Goal: Information Seeking & Learning: Learn about a topic

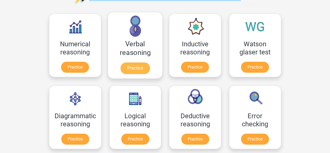
scroll to position [43, 0]
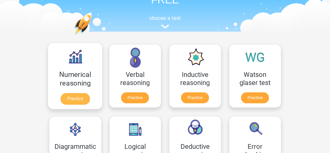
click at [86, 93] on link "Practice" at bounding box center [74, 98] width 29 height 11
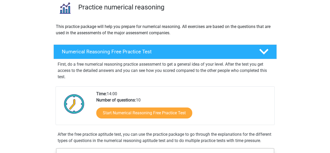
scroll to position [51, 0]
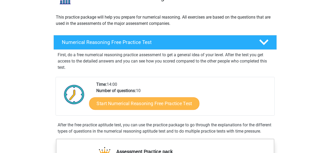
click at [135, 105] on link "Start Numerical Reasoning Free Practice Test" at bounding box center [144, 103] width 110 height 13
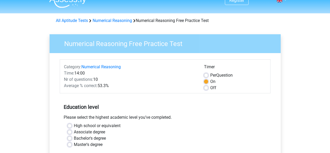
scroll to position [49, 0]
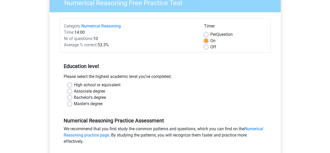
click at [74, 99] on label "Bachelor's degree" at bounding box center [90, 97] width 32 height 6
click at [69, 99] on input "Bachelor's degree" at bounding box center [70, 96] width 4 height 5
radio input "true"
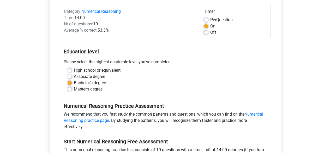
scroll to position [110, 0]
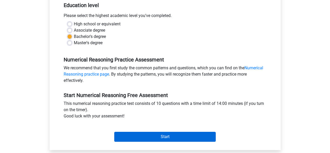
click at [168, 138] on input "Start" at bounding box center [165, 137] width 102 height 10
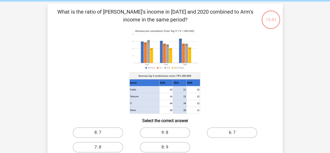
scroll to position [28, 0]
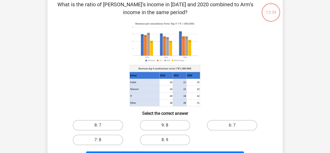
click at [166, 124] on label "9: 8" at bounding box center [165, 125] width 50 height 10
click at [166, 125] on input "9: 8" at bounding box center [166, 126] width 3 height 3
radio input "true"
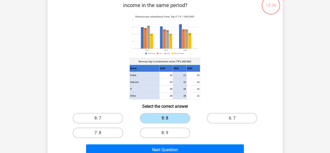
scroll to position [86, 0]
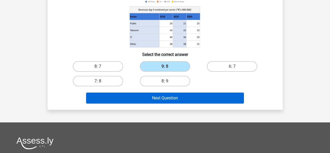
click at [154, 98] on button "Next Question" at bounding box center [165, 97] width 158 height 11
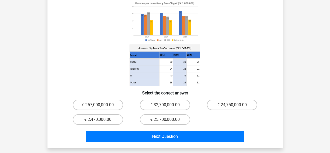
scroll to position [59, 0]
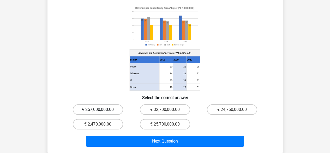
click at [110, 104] on label "€ 257,000,000.00" at bounding box center [98, 109] width 50 height 10
click at [101, 109] on input "€ 257,000,000.00" at bounding box center [99, 110] width 3 height 3
radio input "true"
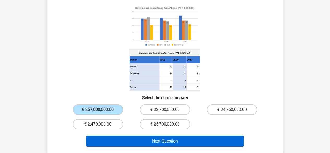
click at [159, 136] on button "Next Question" at bounding box center [165, 141] width 158 height 11
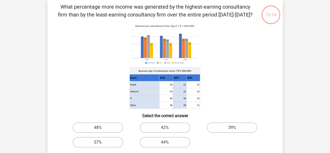
scroll to position [24, 0]
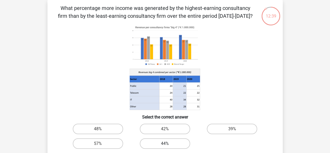
click at [159, 143] on label "44%" at bounding box center [165, 143] width 50 height 10
click at [165, 143] on input "44%" at bounding box center [166, 144] width 3 height 3
radio input "true"
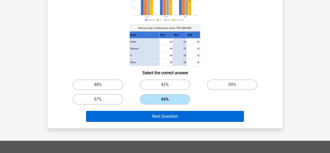
click at [186, 115] on button "Next Question" at bounding box center [165, 116] width 158 height 11
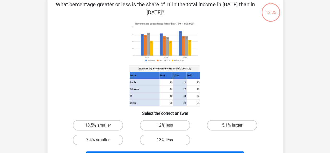
scroll to position [24, 0]
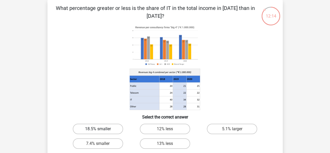
click at [113, 128] on label "18.5% smaller" at bounding box center [98, 129] width 50 height 10
click at [101, 129] on input "18.5% smaller" at bounding box center [99, 130] width 3 height 3
radio input "true"
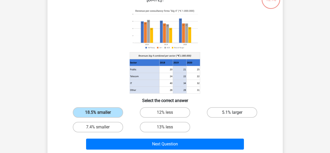
scroll to position [50, 0]
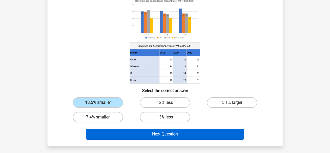
click at [194, 131] on button "Next Question" at bounding box center [165, 133] width 158 height 11
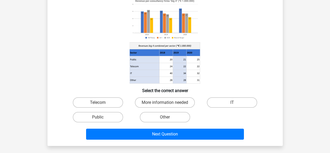
scroll to position [24, 0]
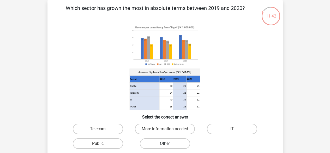
click at [163, 143] on label "Other" at bounding box center [165, 143] width 50 height 10
click at [165, 143] on input "Other" at bounding box center [166, 144] width 3 height 3
radio input "true"
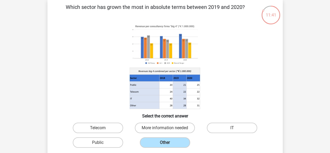
scroll to position [121, 0]
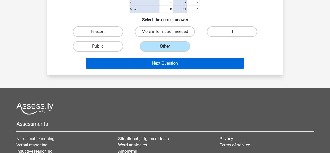
click at [184, 61] on button "Next Question" at bounding box center [165, 63] width 158 height 11
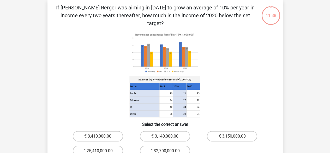
scroll to position [24, 0]
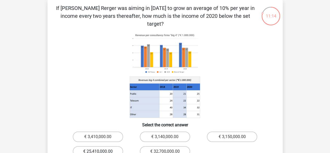
click at [103, 146] on label "€ 25,410,000.00" at bounding box center [98, 151] width 50 height 10
click at [101, 151] on input "€ 25,410,000.00" at bounding box center [99, 152] width 3 height 3
radio input "true"
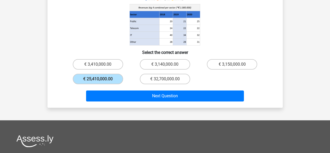
scroll to position [142, 0]
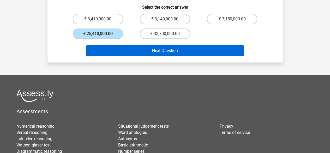
click at [219, 45] on button "Next Question" at bounding box center [165, 50] width 158 height 11
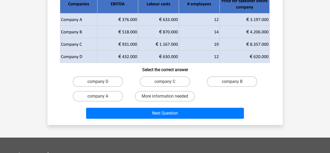
scroll to position [24, 0]
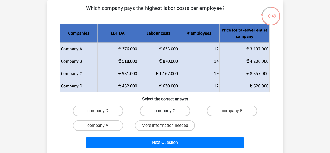
click at [173, 113] on label "company C" at bounding box center [165, 110] width 50 height 10
click at [168, 113] on input "company C" at bounding box center [166, 112] width 3 height 3
radio input "true"
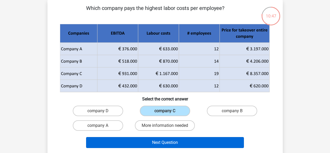
click at [170, 142] on button "Next Question" at bounding box center [165, 142] width 158 height 11
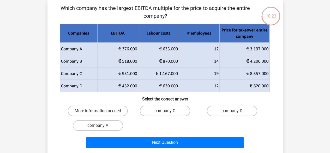
click at [163, 112] on label "company C" at bounding box center [165, 110] width 50 height 10
click at [165, 112] on input "company C" at bounding box center [166, 112] width 3 height 3
radio input "true"
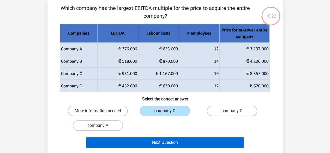
click at [151, 138] on button "Next Question" at bounding box center [165, 142] width 158 height 11
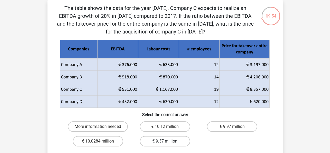
click at [169, 140] on label "€ 9.37 million" at bounding box center [165, 141] width 50 height 10
click at [168, 141] on input "€ 9.37 million" at bounding box center [166, 142] width 3 height 3
radio input "true"
click at [119, 125] on label "More information needed" at bounding box center [98, 126] width 60 height 10
click at [101, 126] on input "More information needed" at bounding box center [99, 127] width 3 height 3
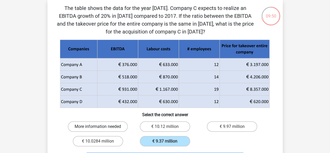
radio input "true"
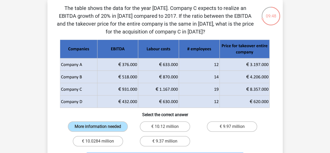
scroll to position [69, 0]
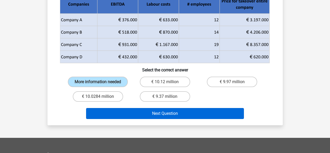
click at [199, 119] on button "Next Question" at bounding box center [165, 113] width 158 height 11
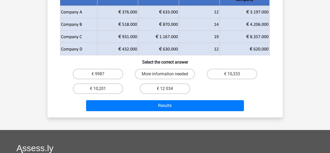
scroll to position [24, 0]
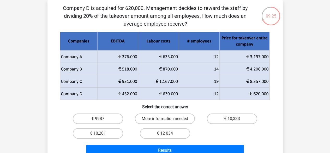
click at [166, 134] on input "€ 12 034" at bounding box center [166, 134] width 3 height 3
radio input "true"
click at [149, 120] on label "More information needed" at bounding box center [165, 118] width 60 height 10
click at [165, 120] on input "More information needed" at bounding box center [166, 120] width 3 height 3
radio input "true"
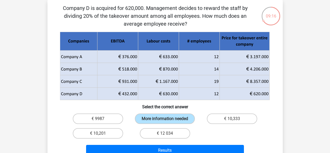
scroll to position [33, 0]
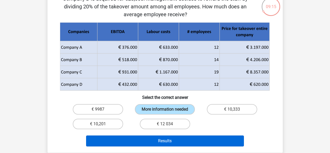
click at [199, 144] on button "Results" at bounding box center [165, 140] width 158 height 11
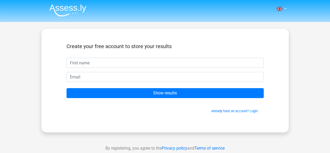
click at [155, 61] on input "text" at bounding box center [165, 63] width 197 height 10
type input "Kalpana"
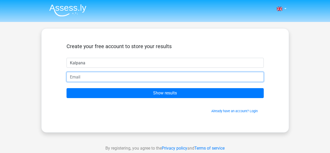
click at [88, 77] on input "email" at bounding box center [165, 77] width 197 height 10
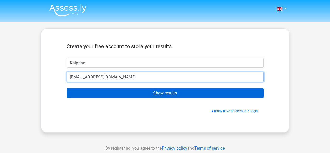
type input "[EMAIL_ADDRESS][DOMAIN_NAME]"
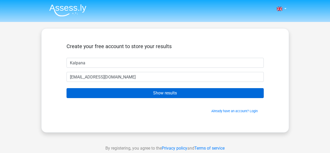
click at [122, 95] on input "Show results" at bounding box center [165, 93] width 197 height 10
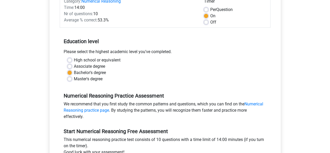
scroll to position [32, 0]
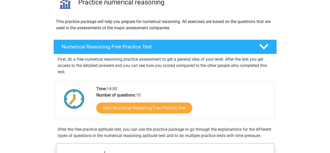
scroll to position [7, 0]
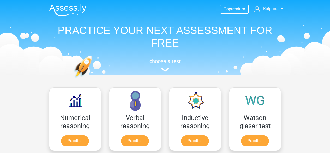
scroll to position [43, 0]
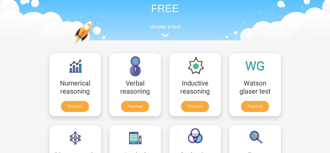
scroll to position [0, 0]
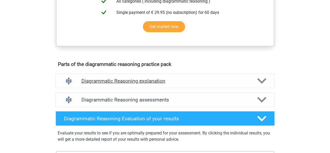
scroll to position [257, 0]
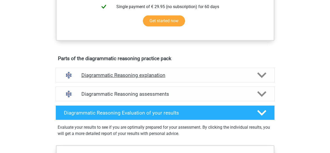
click at [142, 78] on h4 "Diagrammatic Reasoning explanation" at bounding box center [165, 75] width 168 height 6
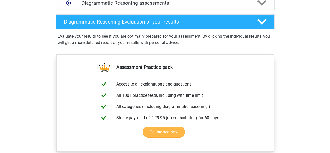
scroll to position [413, 0]
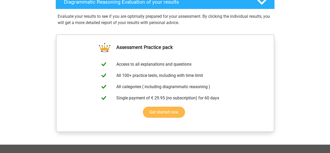
click at [164, 117] on link "Get started now" at bounding box center [164, 112] width 42 height 11
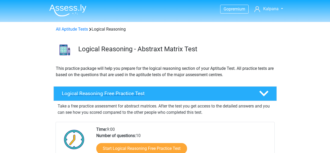
click at [264, 93] on icon at bounding box center [264, 93] width 9 height 9
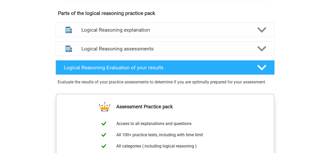
scroll to position [308, 0]
